Goal: Task Accomplishment & Management: Use online tool/utility

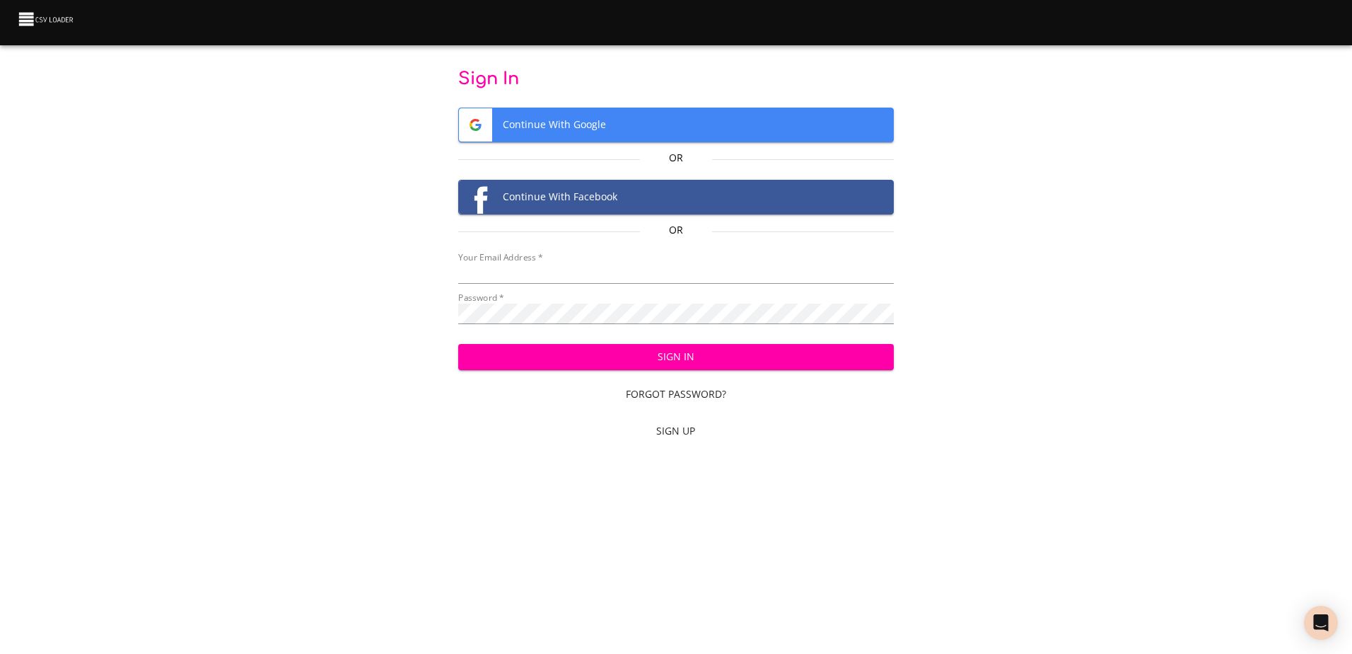
type input "mammothequipment10@gmail.com"
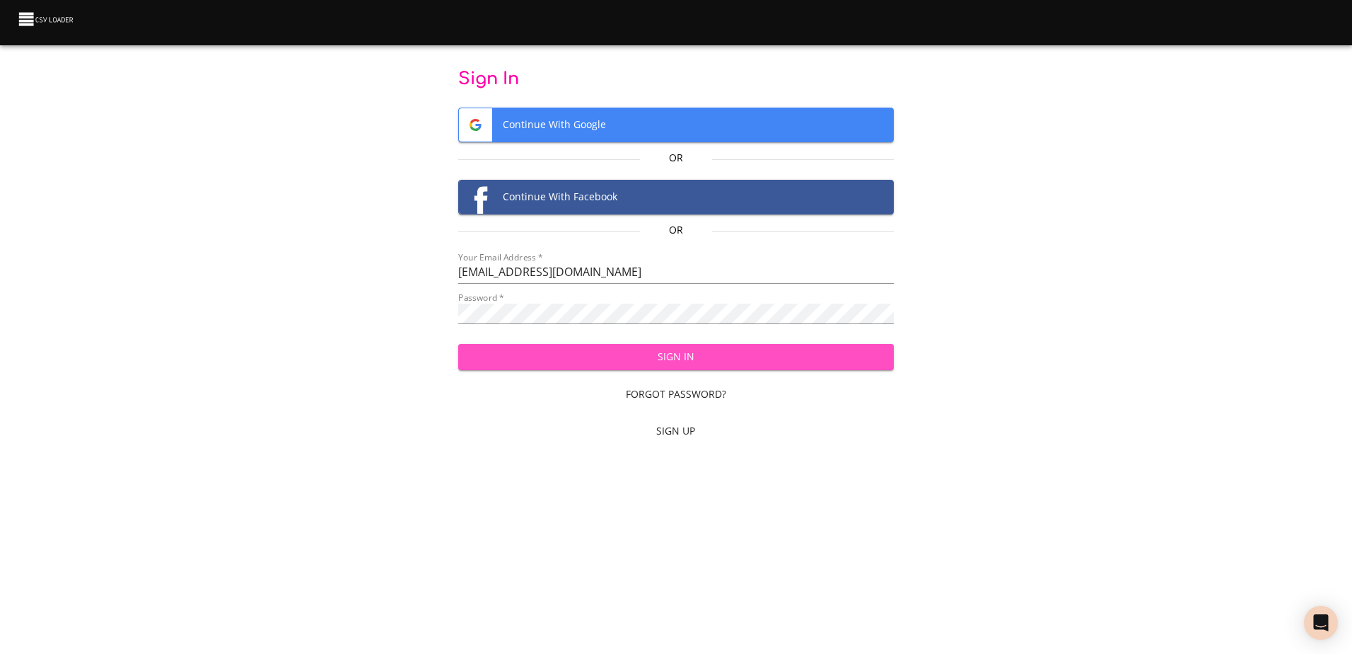
click at [562, 361] on span "Sign In" at bounding box center [676, 357] width 413 height 18
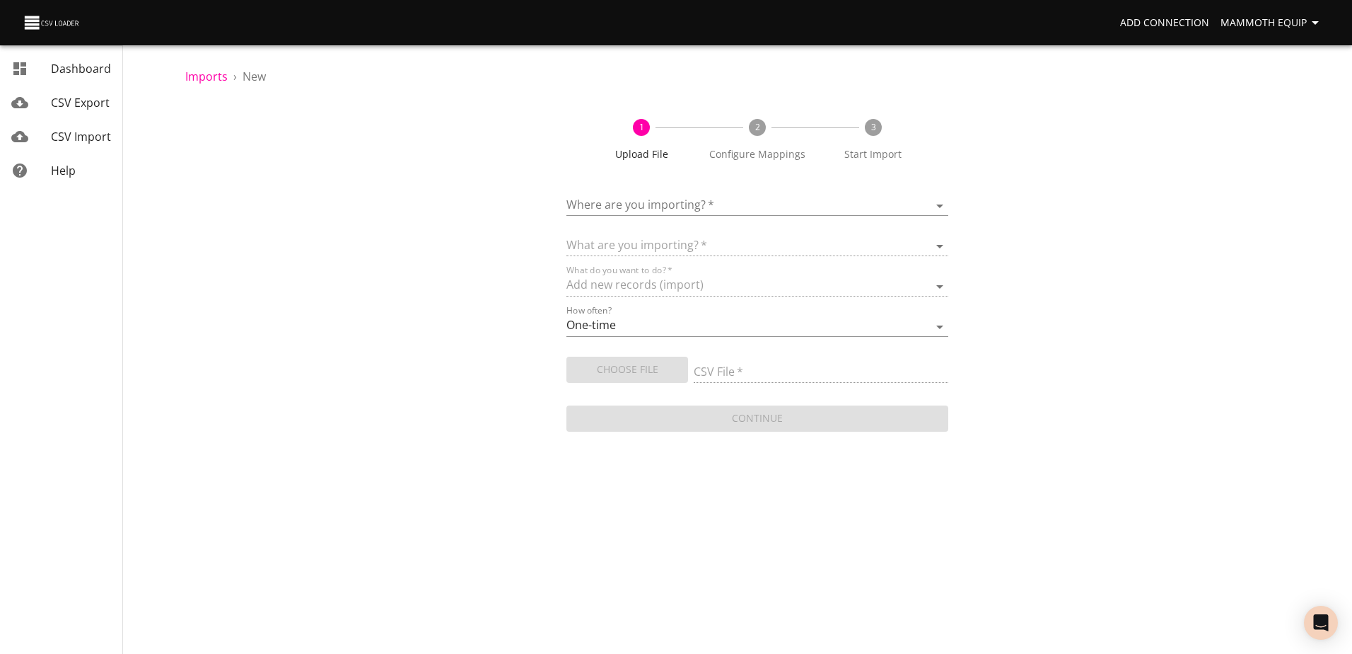
click at [943, 204] on body "Add Connection Mammoth Equip Dashboard CSV Export CSV Import Help Imports › New…" at bounding box center [676, 327] width 1352 height 654
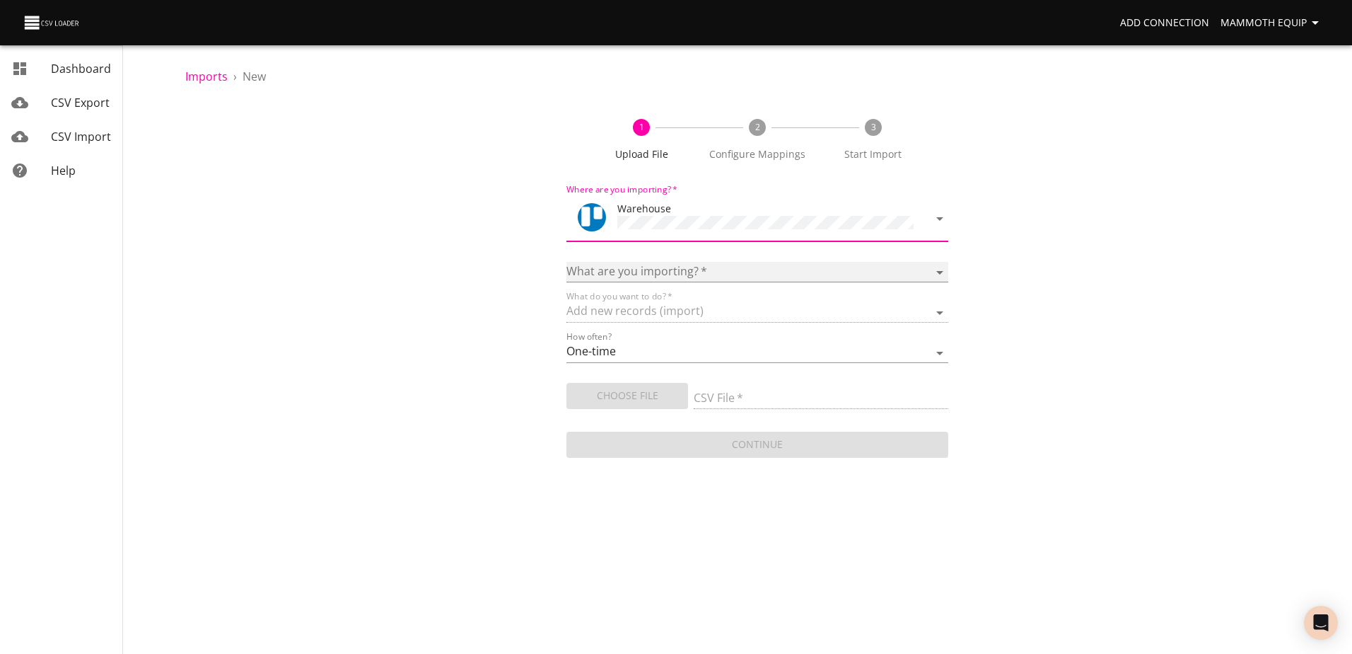
click at [940, 268] on select "Boards Cards Checkitems Checklists" at bounding box center [757, 272] width 381 height 21
select select "cards"
click at [567, 262] on select "Boards Cards Checkitems Checklists" at bounding box center [757, 272] width 381 height 21
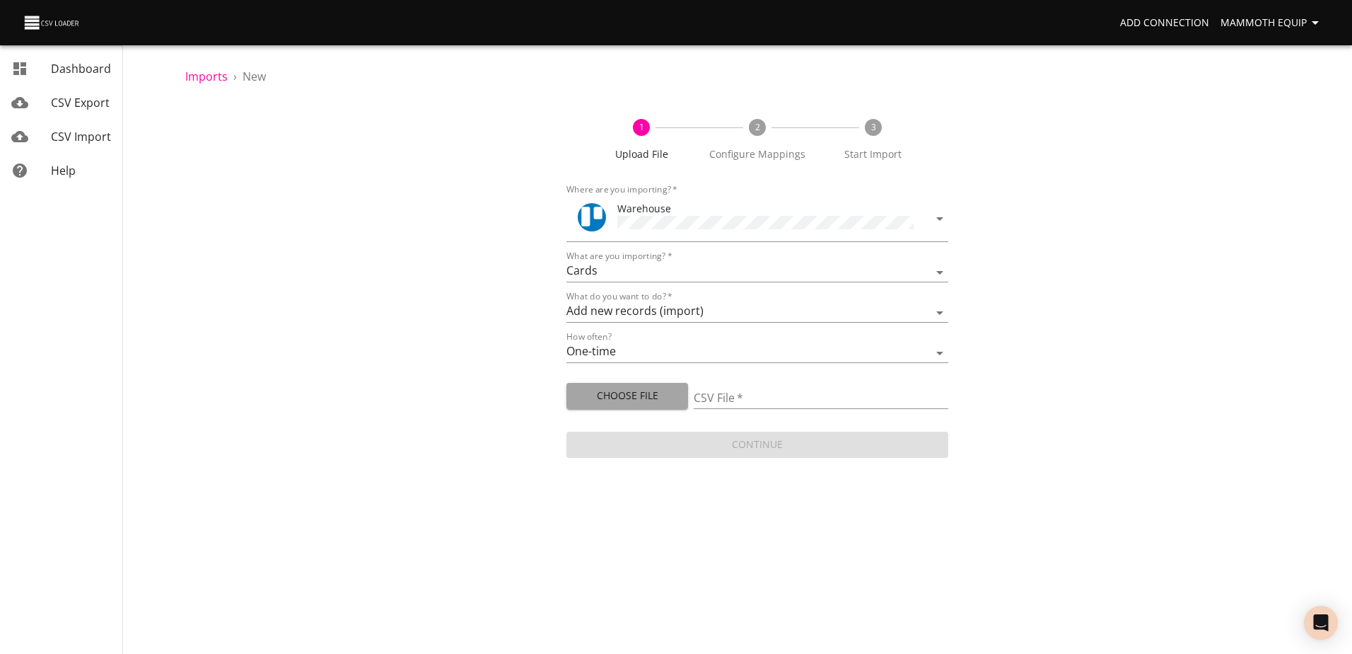
click at [603, 399] on span "Choose File" at bounding box center [627, 396] width 99 height 18
type input "Import1.xlsx"
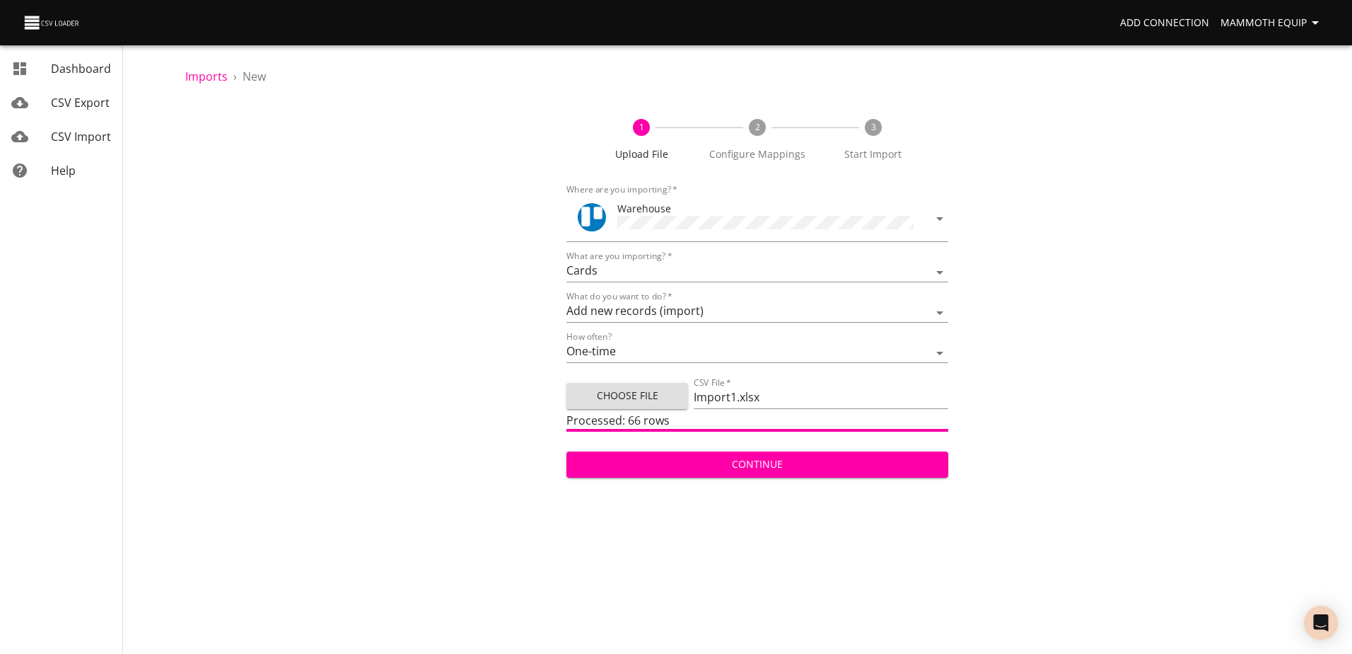
click at [652, 466] on span "Continue" at bounding box center [757, 464] width 359 height 18
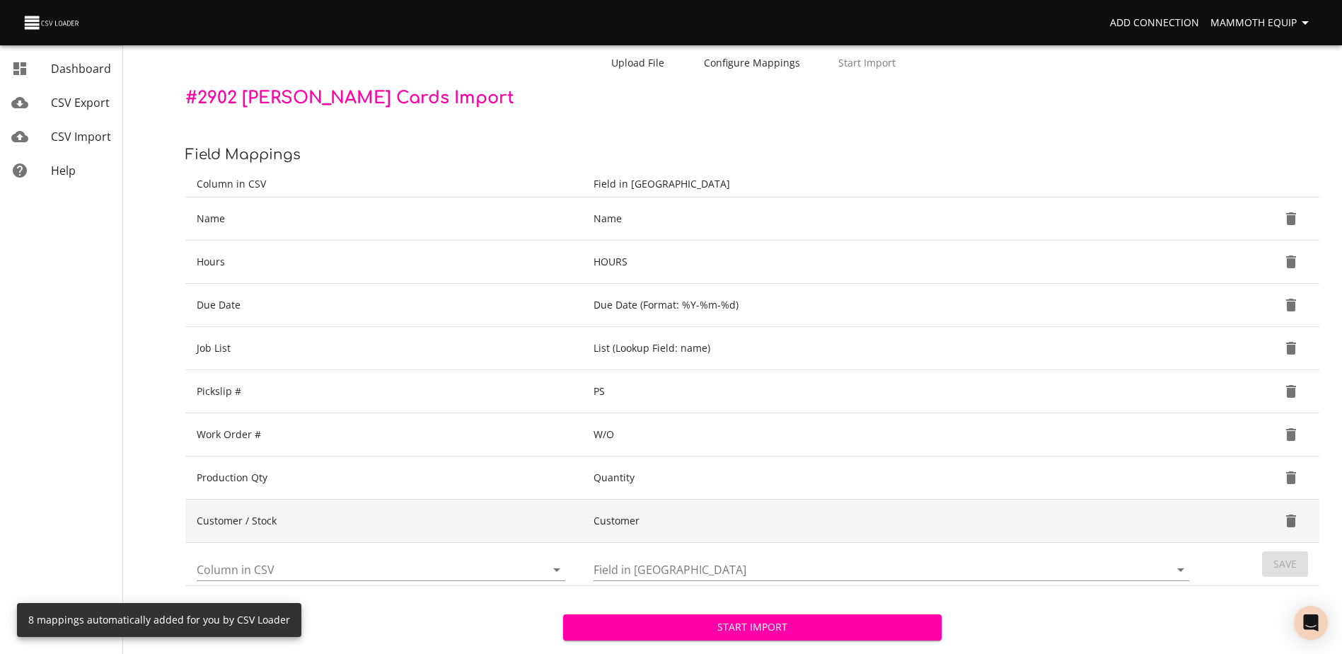
scroll to position [149, 0]
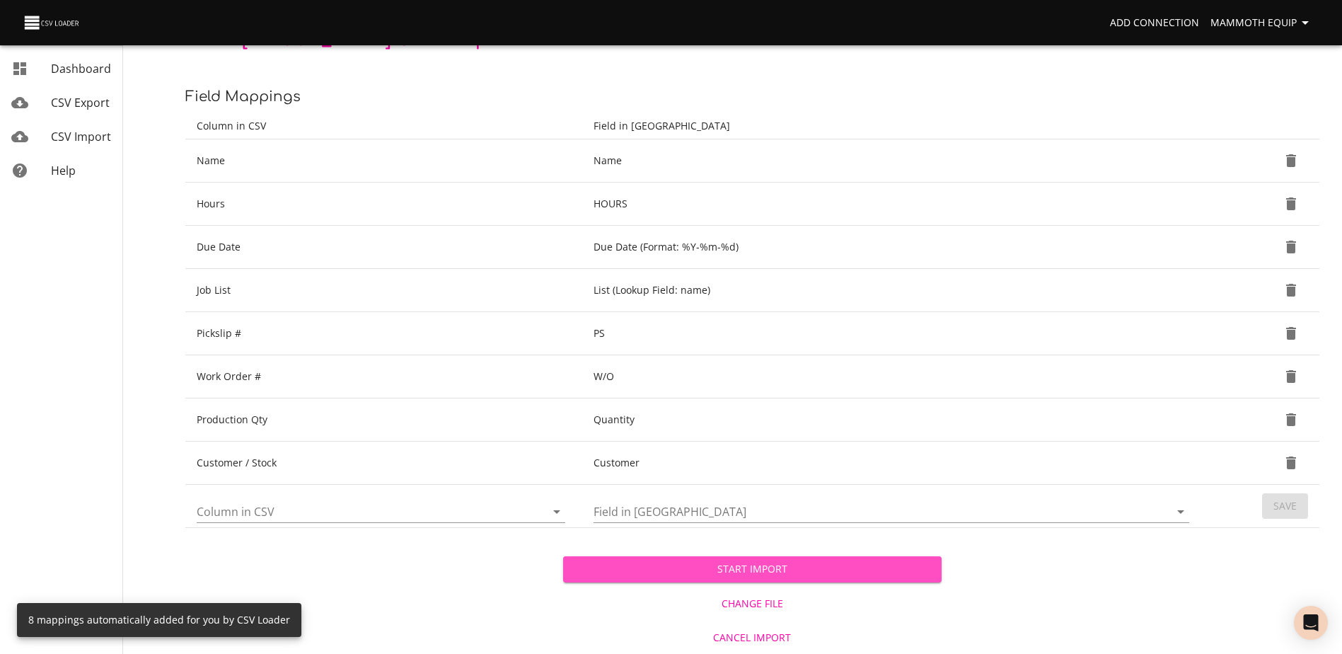
click at [734, 568] on span "Start Import" at bounding box center [751, 569] width 355 height 18
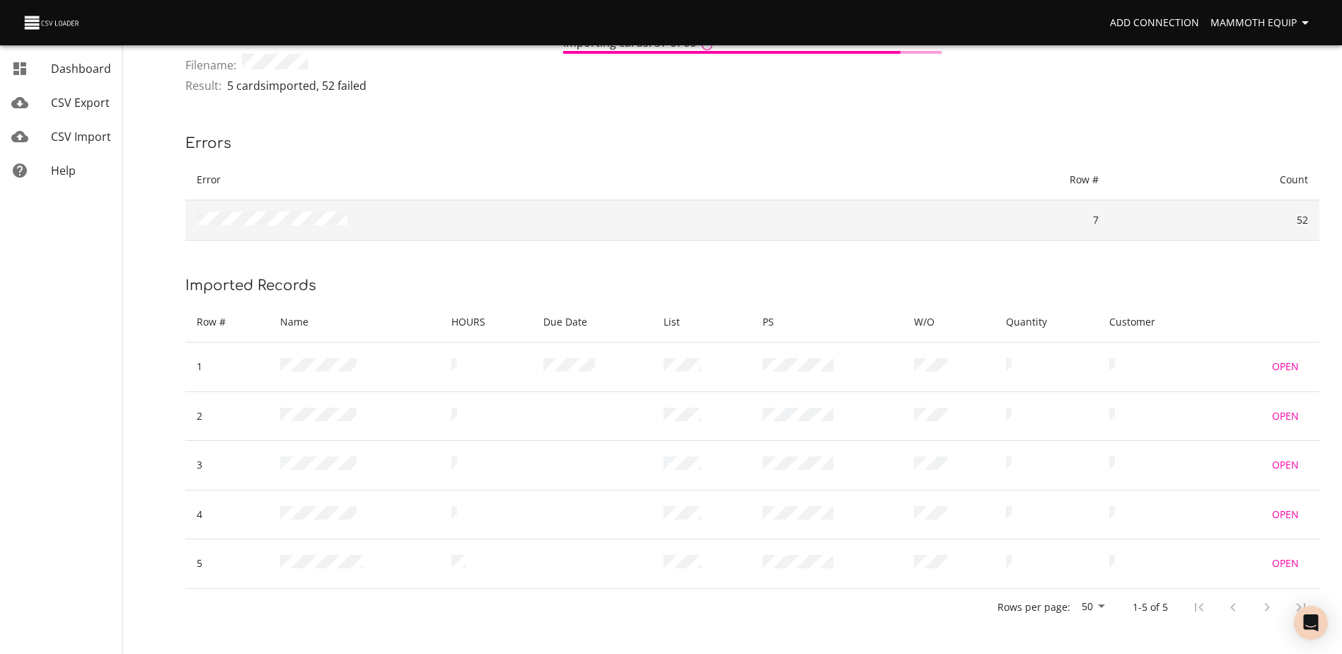
scroll to position [80, 0]
